Goal: Feedback & Contribution: Leave review/rating

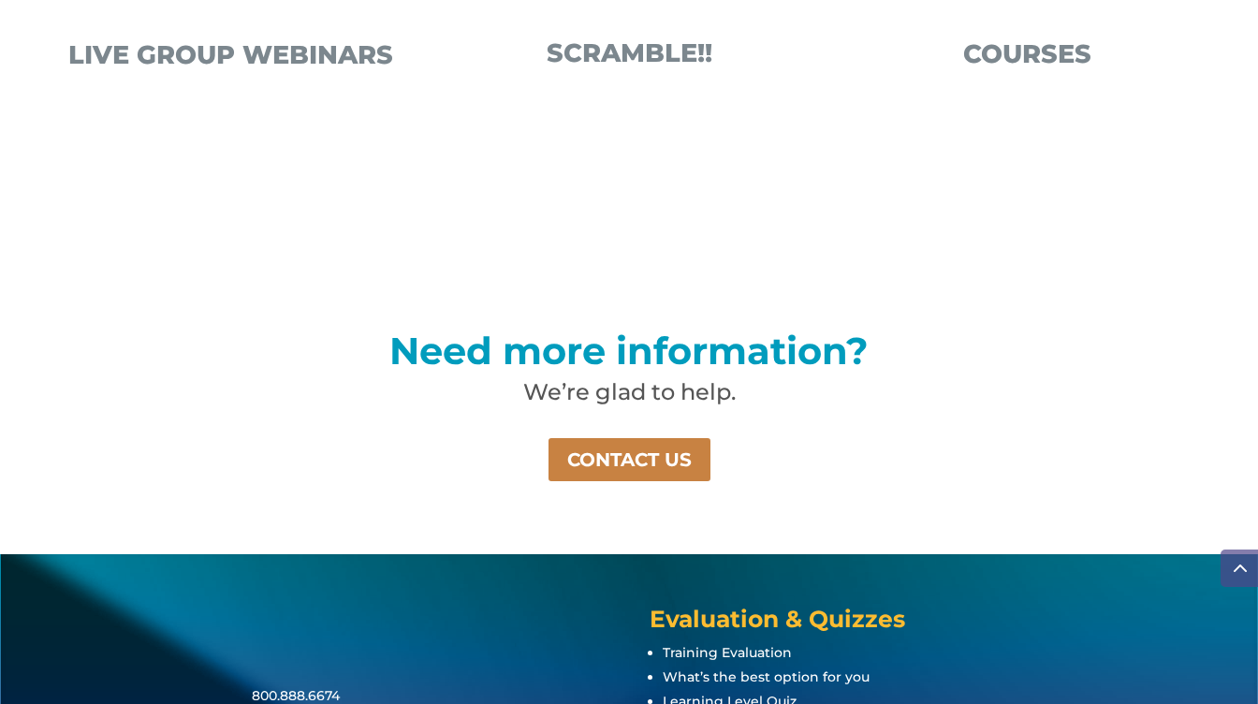
scroll to position [1319, 0]
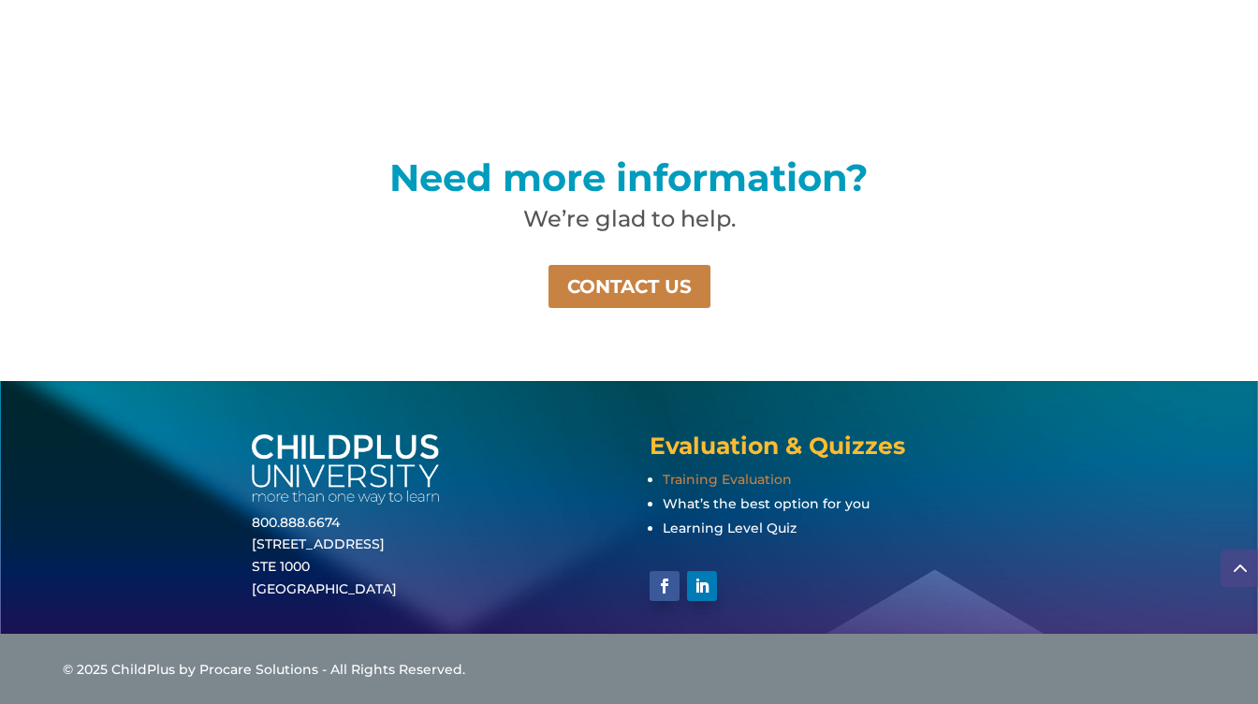
click at [707, 476] on span "Training Evaluation" at bounding box center [727, 479] width 129 height 17
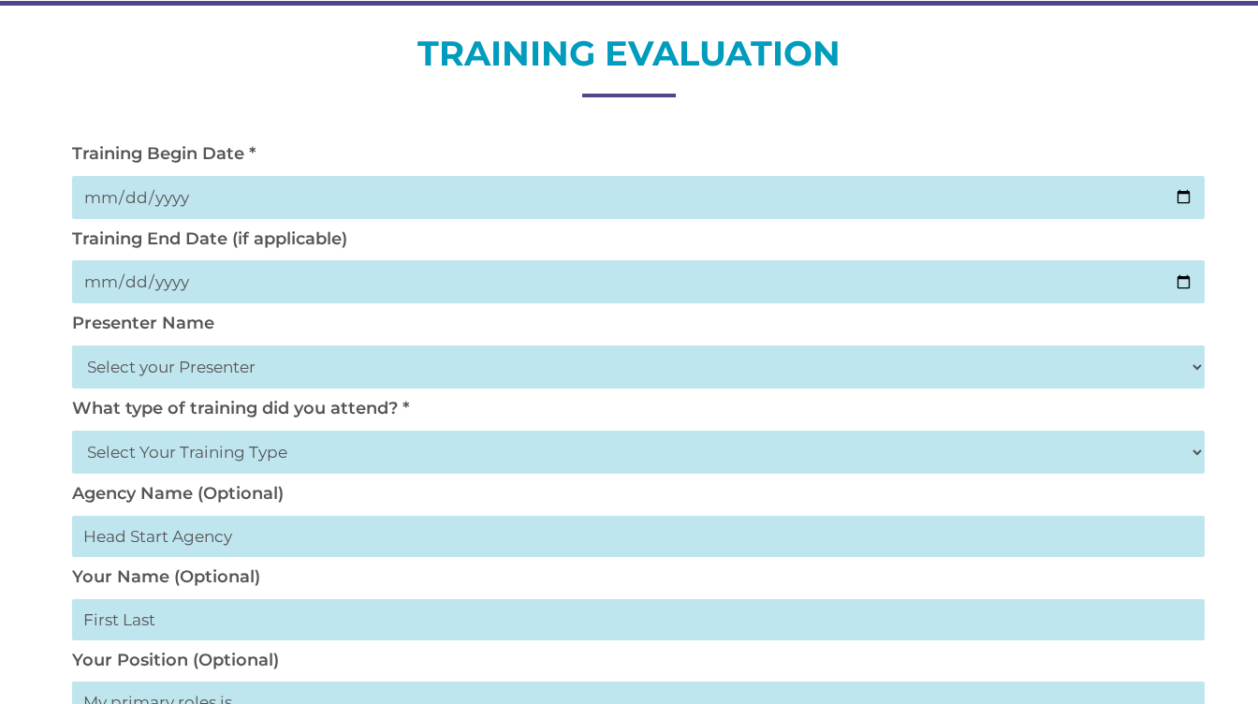
scroll to position [225, 0]
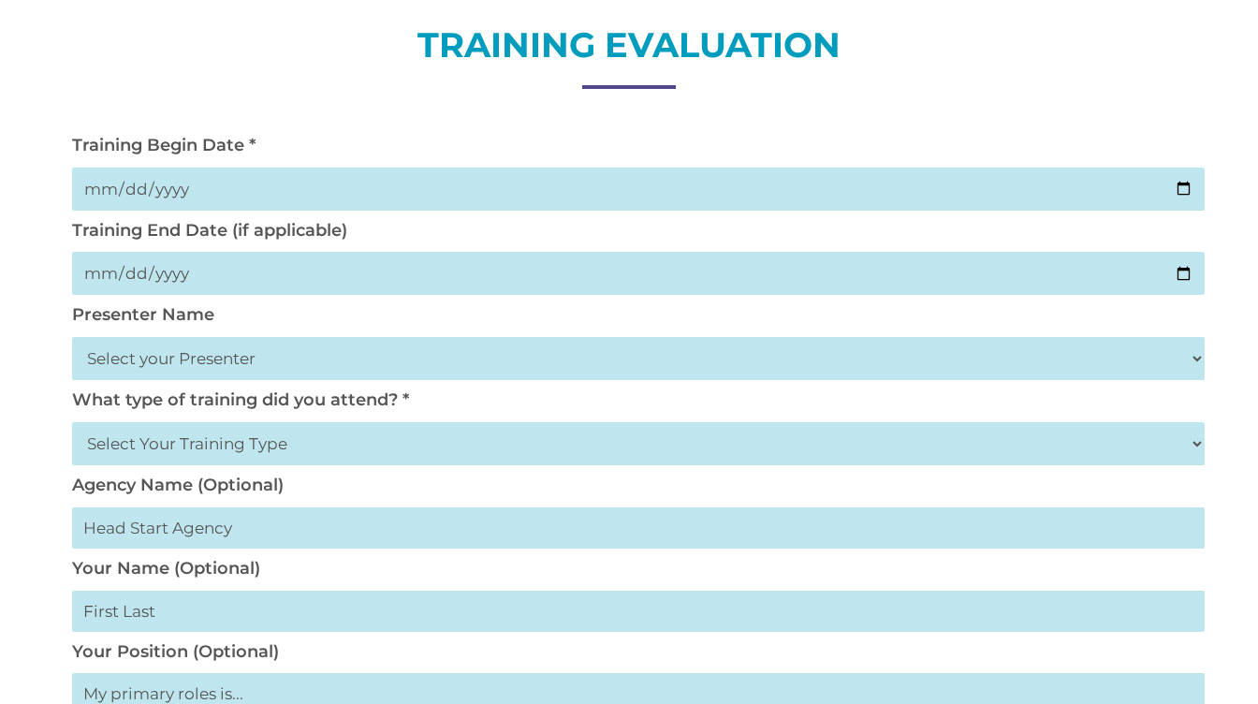
click at [1183, 188] on input "date" at bounding box center [638, 189] width 1133 height 43
type input "2025-08-15"
click at [1187, 270] on input "date" at bounding box center [638, 273] width 1133 height 43
type input "2025-08-15"
click at [191, 361] on select "Select your Presenter Aaron Dickerson Amy Corkery Cindy Coats Danielle Hensley …" at bounding box center [638, 358] width 1133 height 43
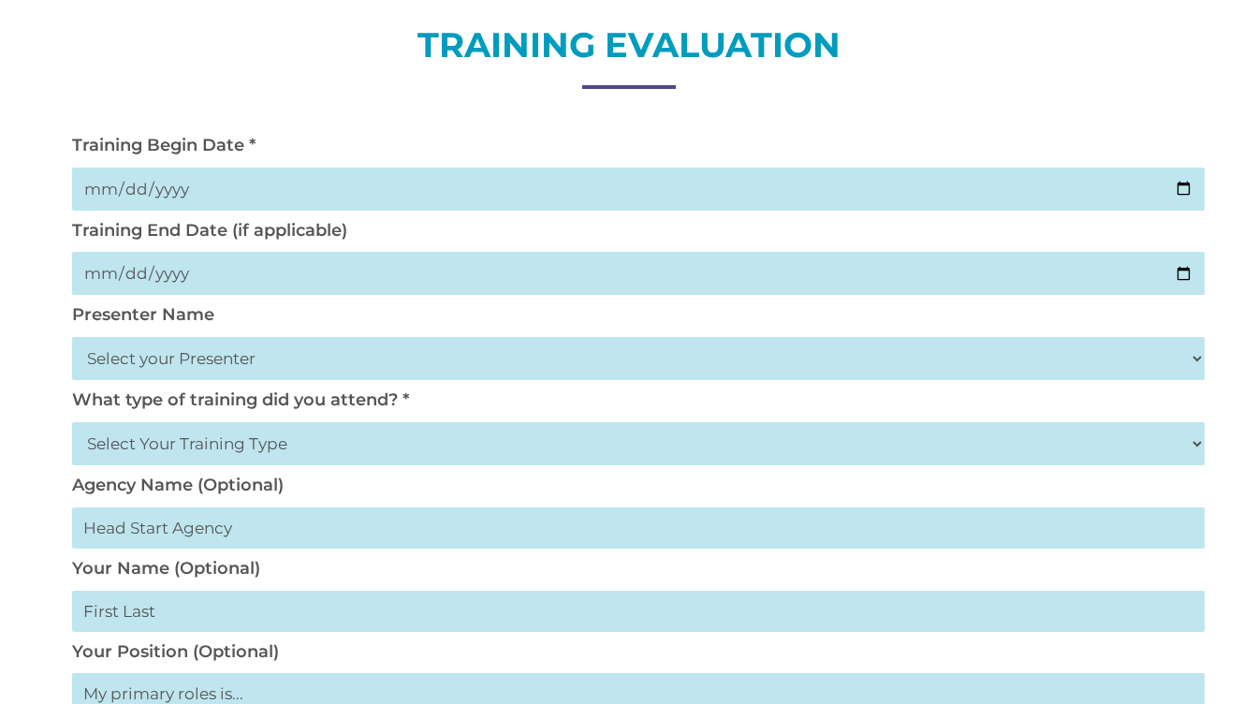
select select "Haase, Trish"
click at [72, 337] on select "Select your Presenter Aaron Dickerson Amy Corkery Cindy Coats Danielle Hensley …" at bounding box center [638, 358] width 1133 height 43
click at [146, 447] on select "Select Your Training Type On-site (at your agency) Virtual Visit Live Group Web…" at bounding box center [638, 443] width 1133 height 43
select select "Virtual Visit"
click at [72, 422] on select "Select Your Training Type On-site (at your agency) Virtual Visit Live Group Web…" at bounding box center [638, 443] width 1133 height 43
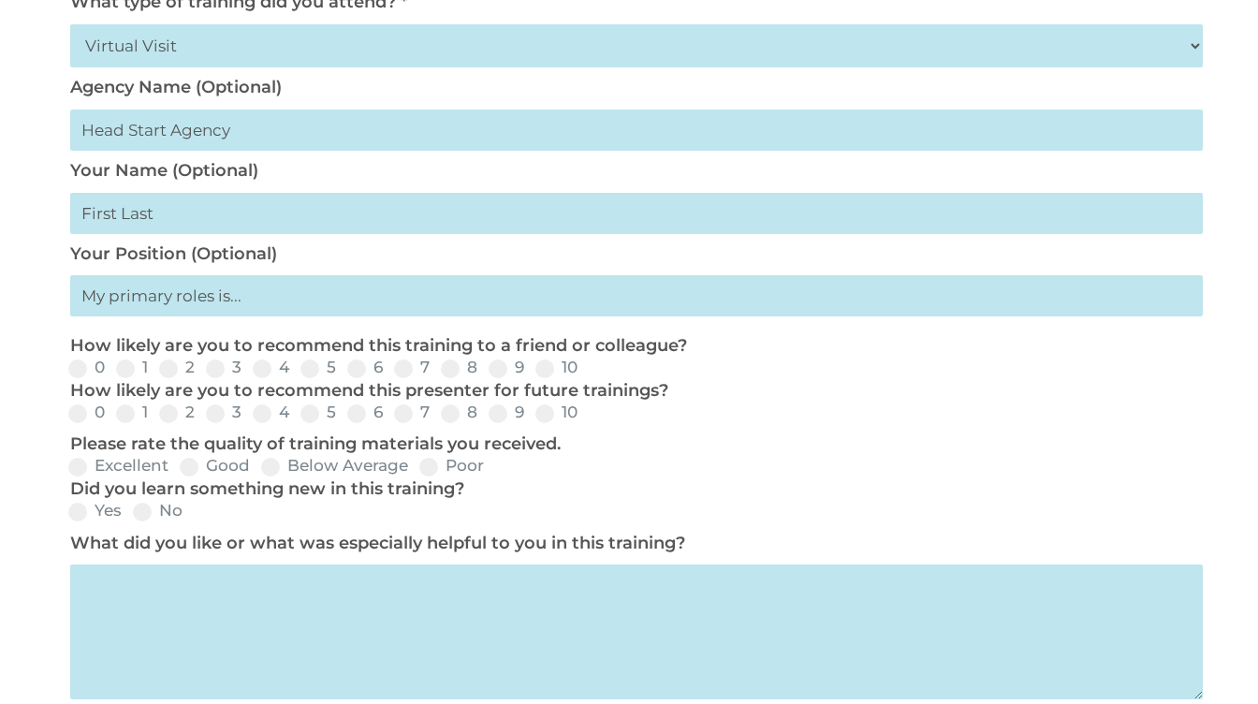
scroll to position [624, 0]
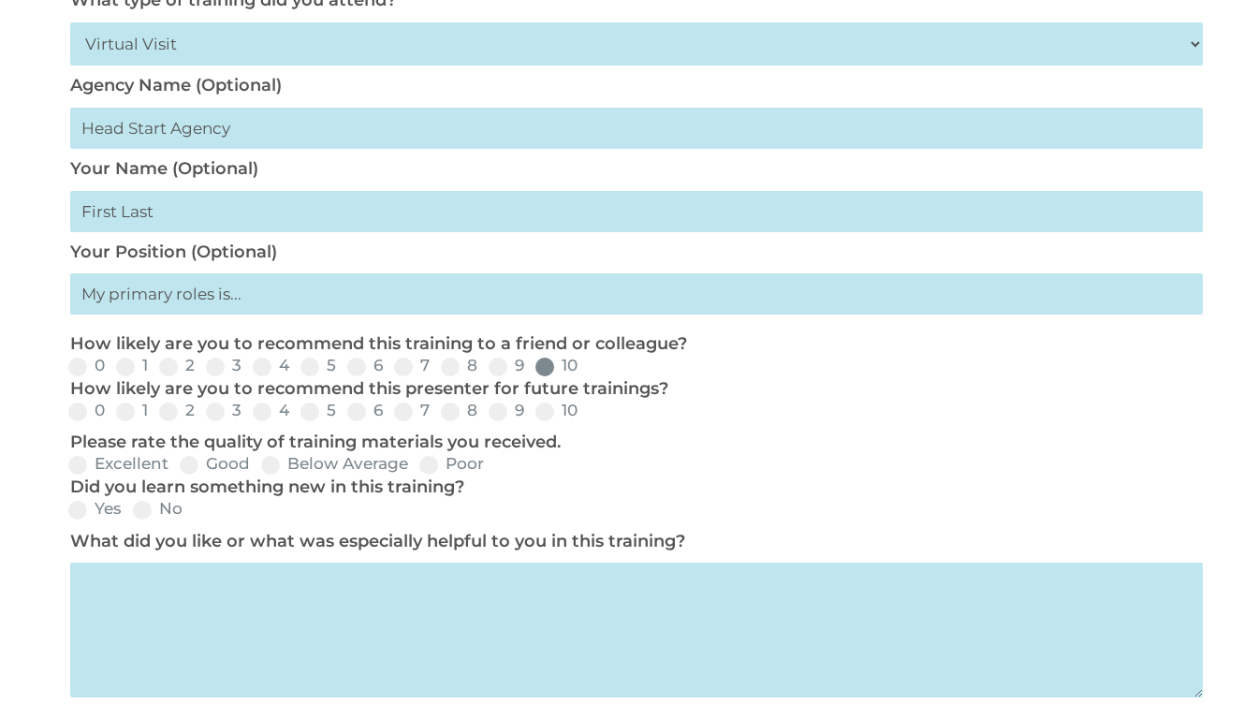
click at [538, 371] on span at bounding box center [545, 367] width 19 height 19
click at [587, 371] on input "10" at bounding box center [593, 373] width 12 height 12
radio input "true"
click at [541, 419] on span at bounding box center [545, 412] width 19 height 19
click at [587, 419] on input "10" at bounding box center [593, 418] width 12 height 12
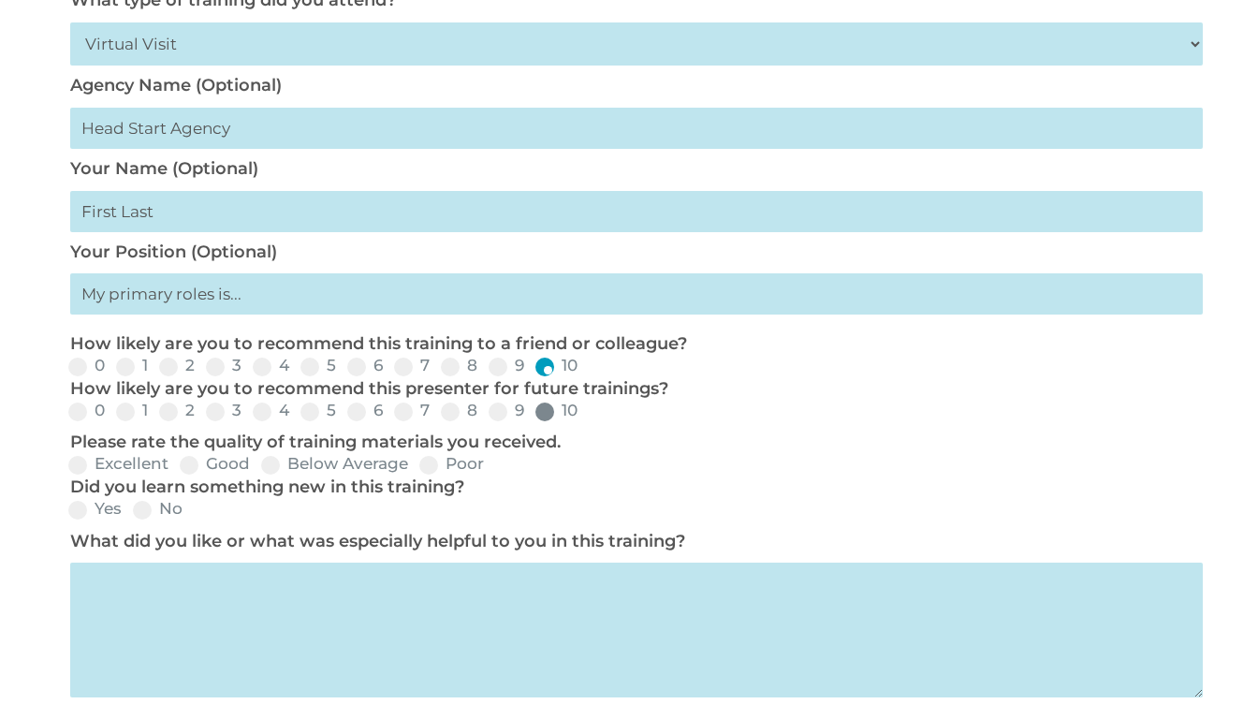
radio input "true"
click at [79, 472] on span at bounding box center [77, 465] width 19 height 19
click at [178, 472] on input "Excellent" at bounding box center [184, 471] width 12 height 12
radio input "true"
click at [79, 516] on span at bounding box center [77, 510] width 19 height 19
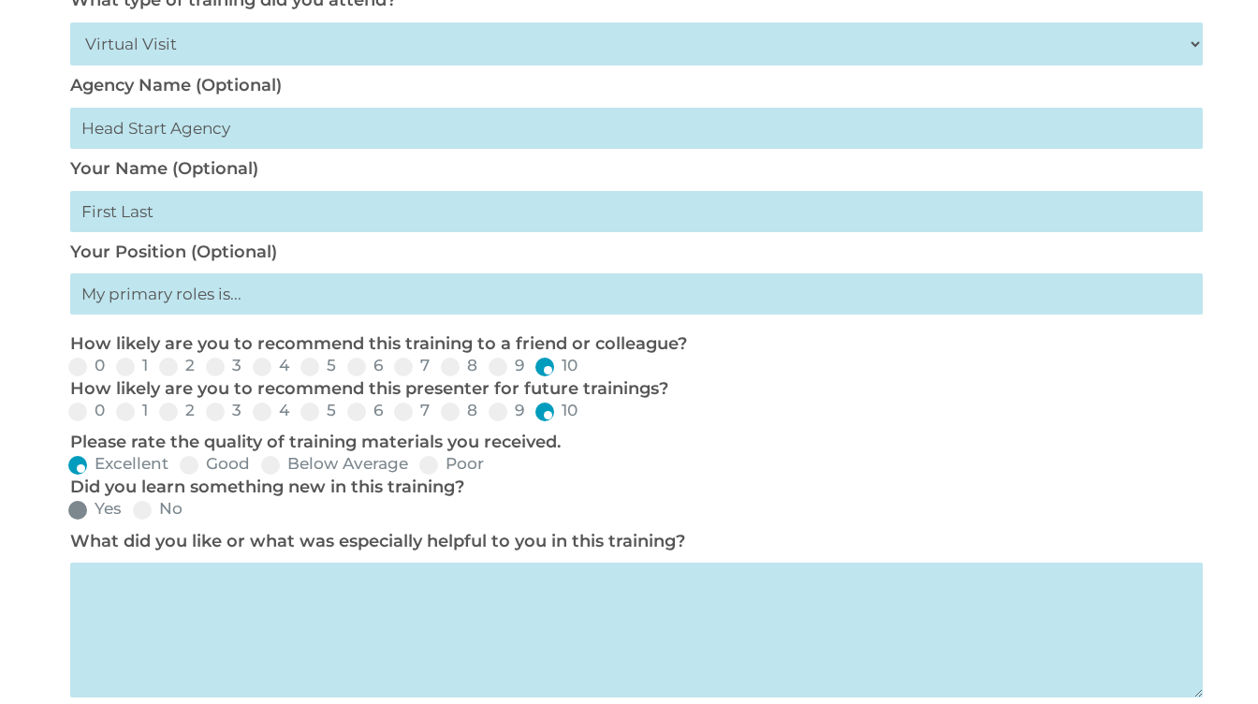
click at [131, 516] on input "Yes" at bounding box center [137, 516] width 12 height 12
radio input "true"
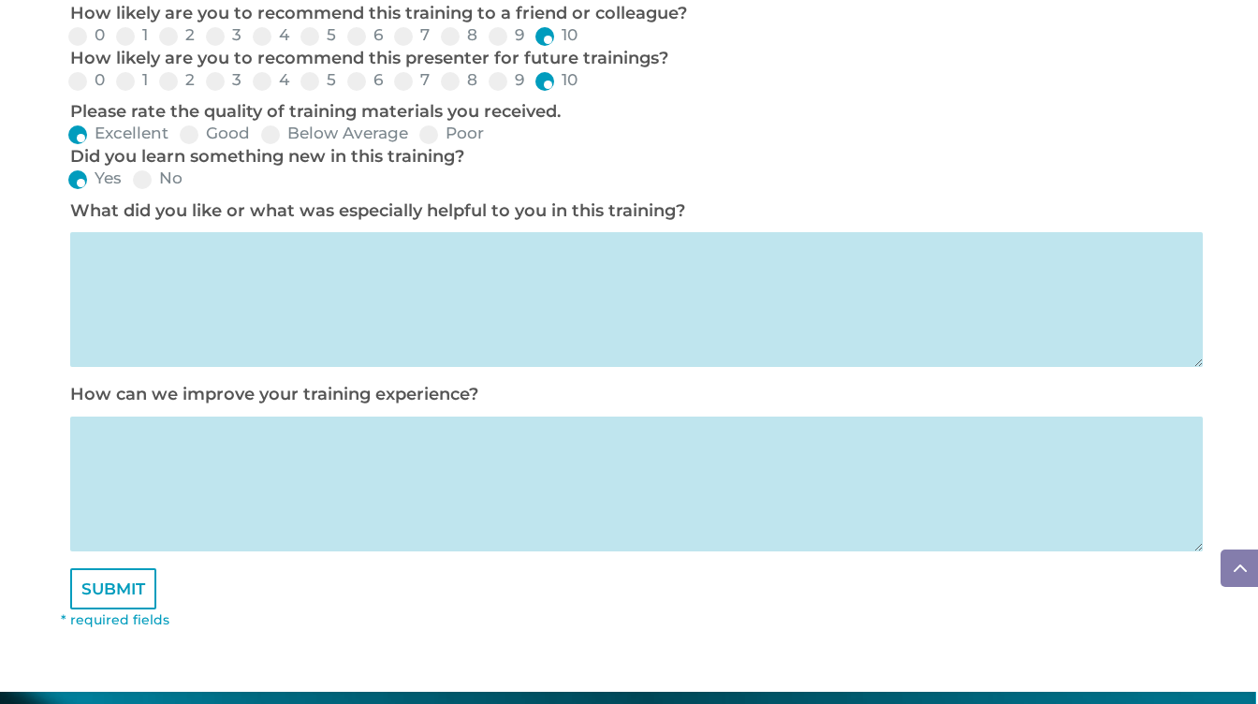
scroll to position [1017, 0]
